Goal: Transaction & Acquisition: Book appointment/travel/reservation

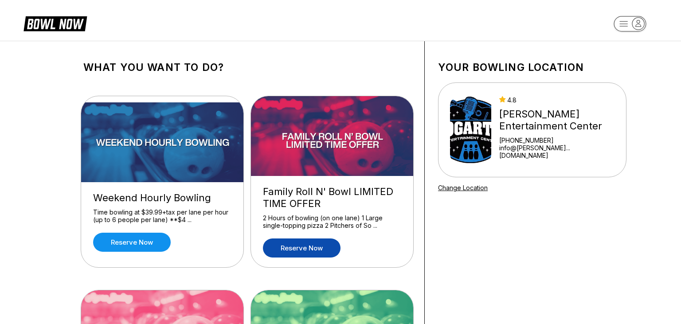
click at [294, 246] on link "Reserve now" at bounding box center [302, 247] width 78 height 19
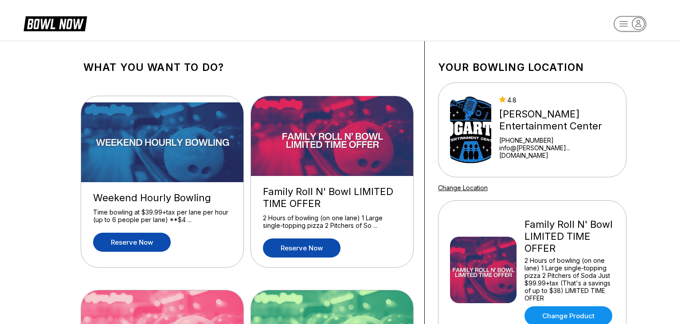
click at [115, 244] on link "Reserve now" at bounding box center [132, 242] width 78 height 19
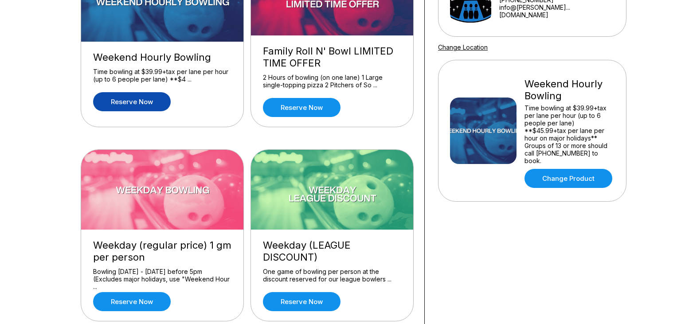
scroll to position [187, 0]
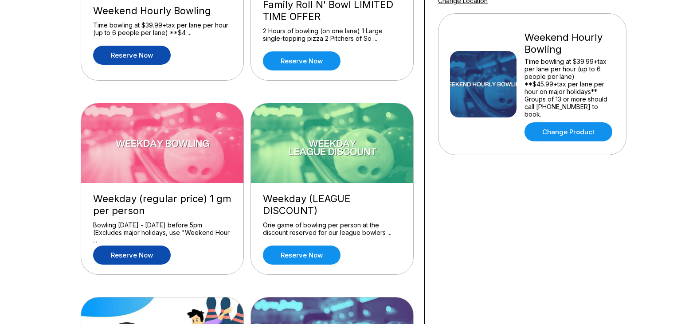
click at [123, 251] on link "Reserve now" at bounding box center [132, 255] width 78 height 19
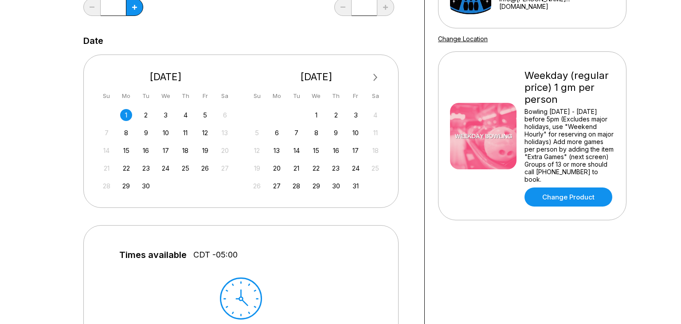
scroll to position [140, 0]
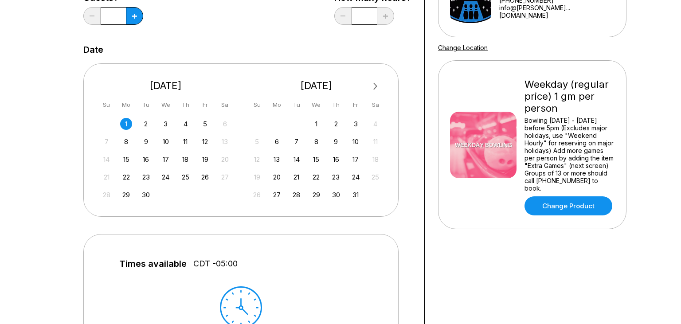
click at [128, 117] on div "31 1 2 3 4 5 6" at bounding box center [165, 123] width 133 height 13
click at [122, 123] on div "1" at bounding box center [126, 124] width 12 height 12
click at [128, 122] on div "1" at bounding box center [126, 124] width 12 height 12
click at [142, 126] on div "2" at bounding box center [146, 124] width 12 height 12
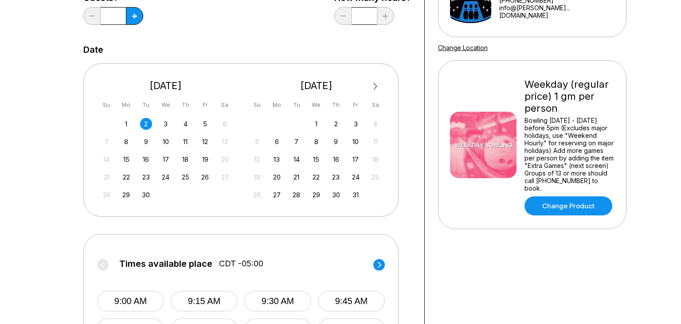
click at [125, 120] on div "1" at bounding box center [126, 124] width 12 height 12
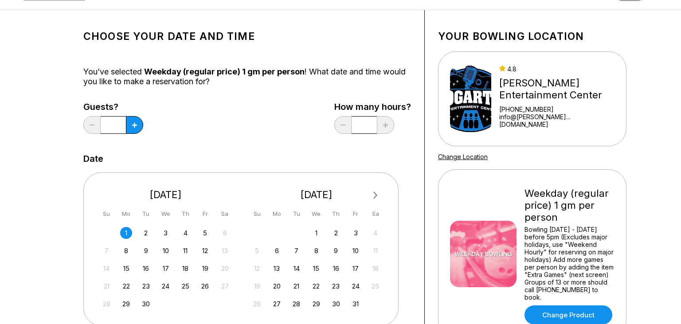
scroll to position [0, 0]
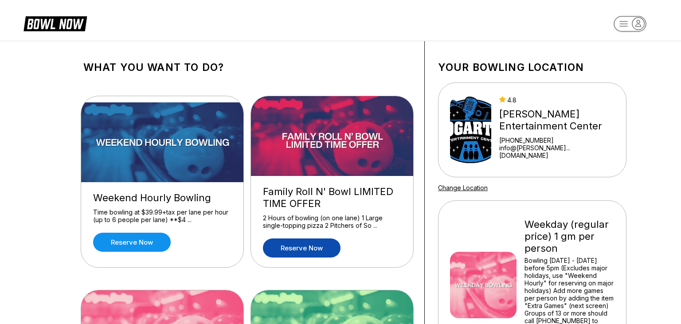
click at [309, 248] on link "Reserve now" at bounding box center [302, 247] width 78 height 19
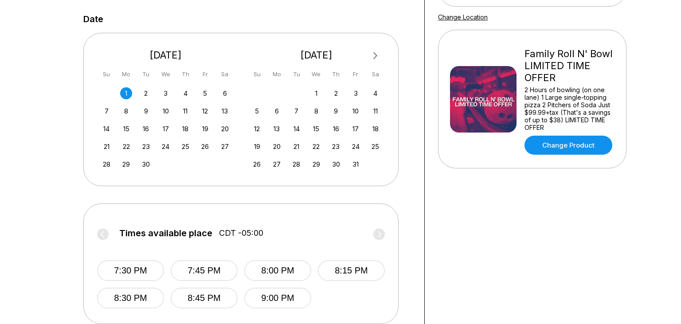
scroll to position [187, 0]
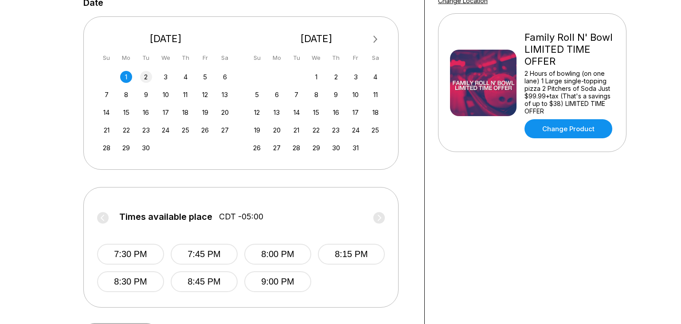
click at [149, 78] on div "2" at bounding box center [146, 77] width 12 height 12
click at [128, 76] on div "1" at bounding box center [126, 77] width 12 height 12
click at [103, 215] on label "Times available place CDT -05:00" at bounding box center [241, 219] width 288 height 14
click at [106, 219] on label "Times available place CDT -05:00" at bounding box center [241, 219] width 288 height 14
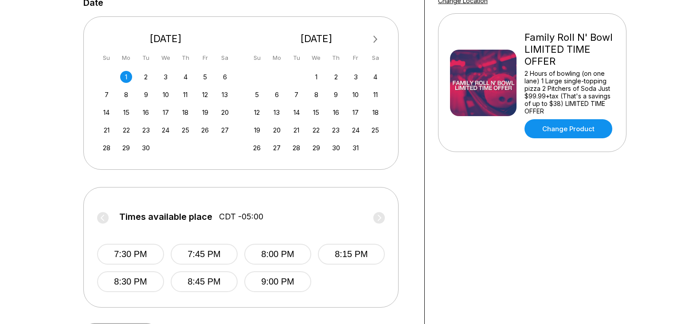
click at [106, 219] on label "Times available place CDT -05:00" at bounding box center [241, 219] width 288 height 14
click at [555, 125] on link "Change Product" at bounding box center [568, 128] width 88 height 19
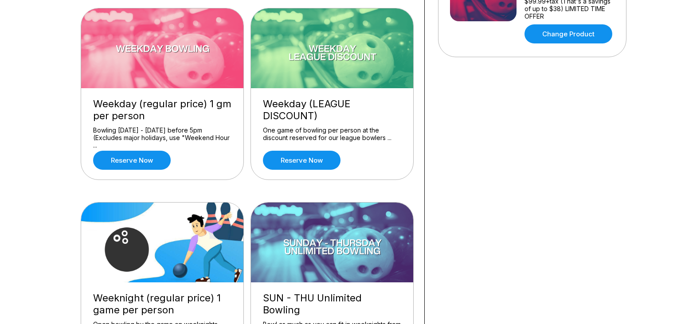
scroll to position [374, 0]
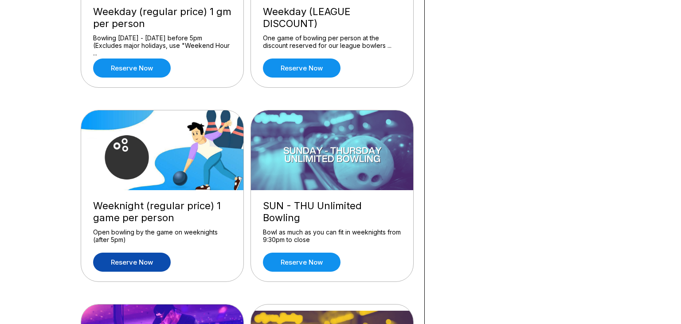
click at [117, 261] on link "Reserve now" at bounding box center [132, 262] width 78 height 19
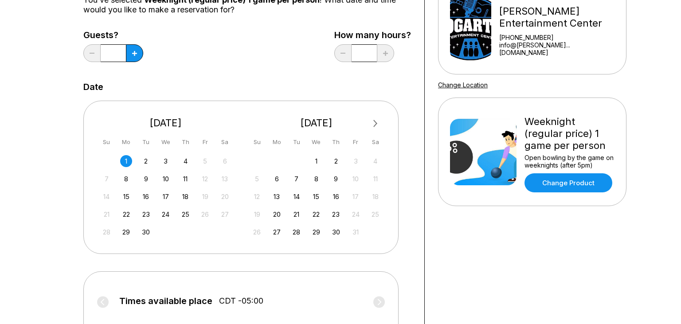
scroll to position [94, 0]
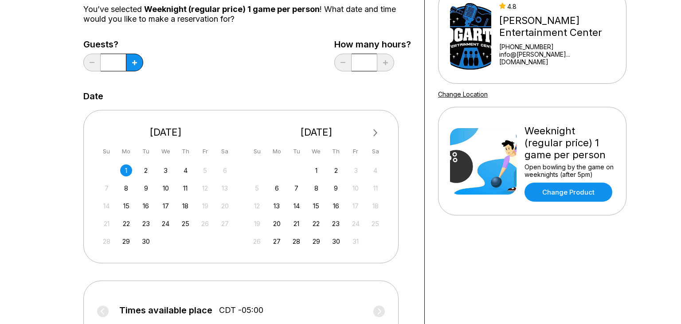
click at [130, 172] on div "1" at bounding box center [126, 170] width 12 height 12
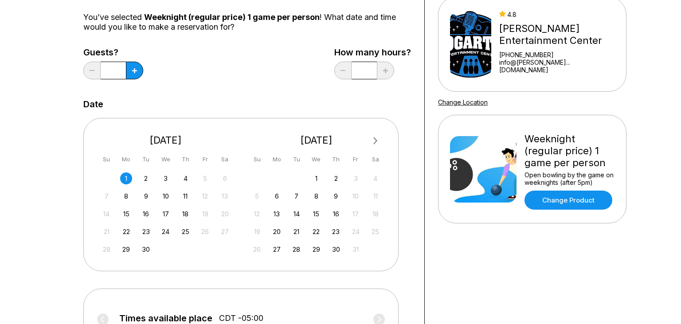
scroll to position [0, 0]
